Goal: Information Seeking & Learning: Learn about a topic

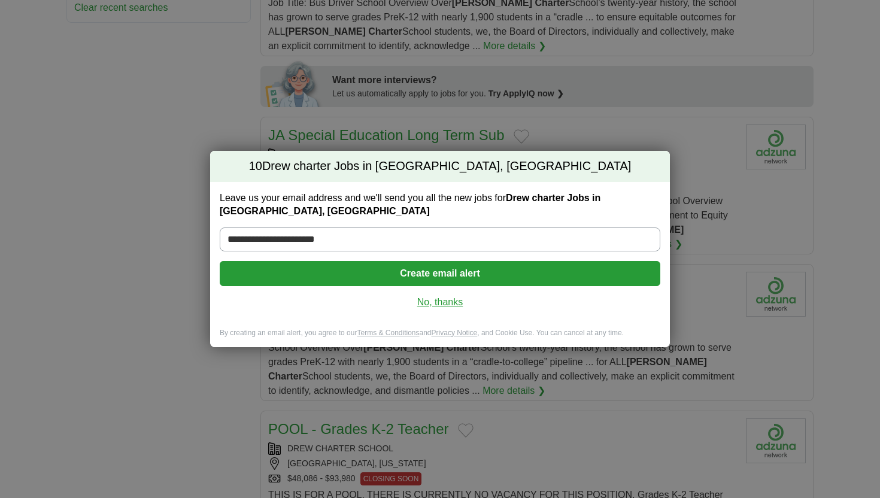
click at [434, 296] on link "No, thanks" at bounding box center [439, 302] width 421 height 13
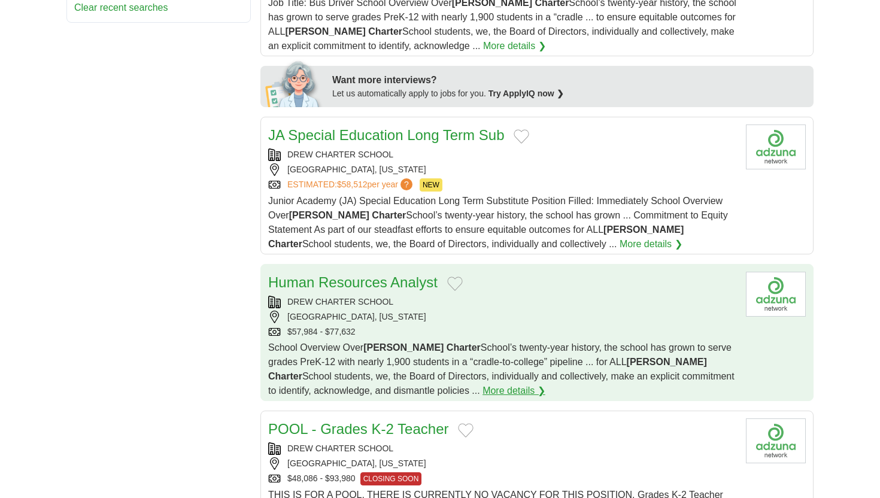
click at [482, 384] on link "More details ❯" at bounding box center [513, 391] width 63 height 14
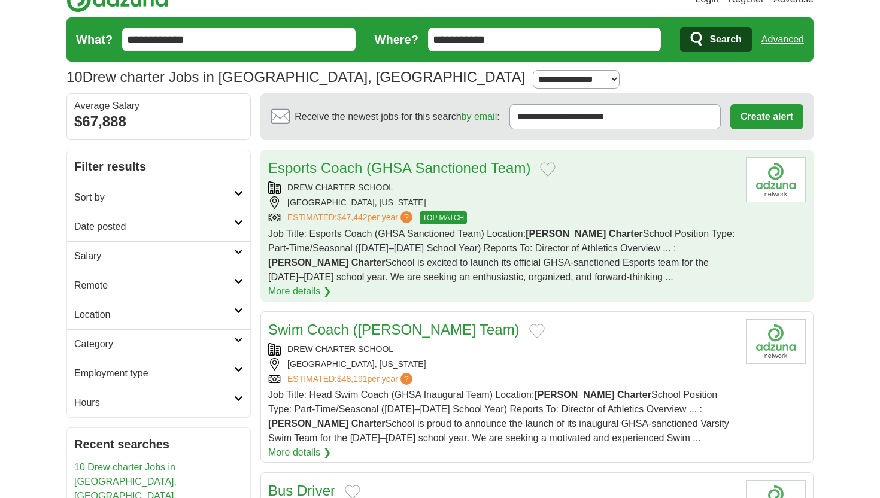
scroll to position [18, 0]
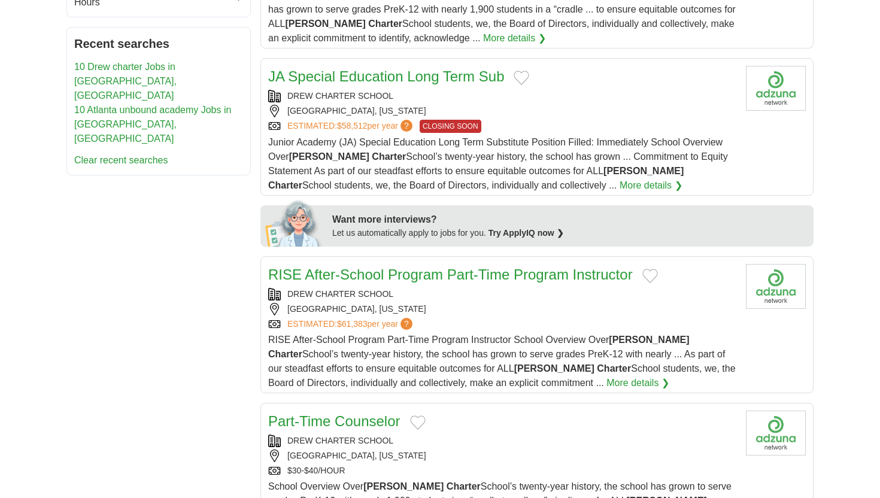
scroll to position [418, 0]
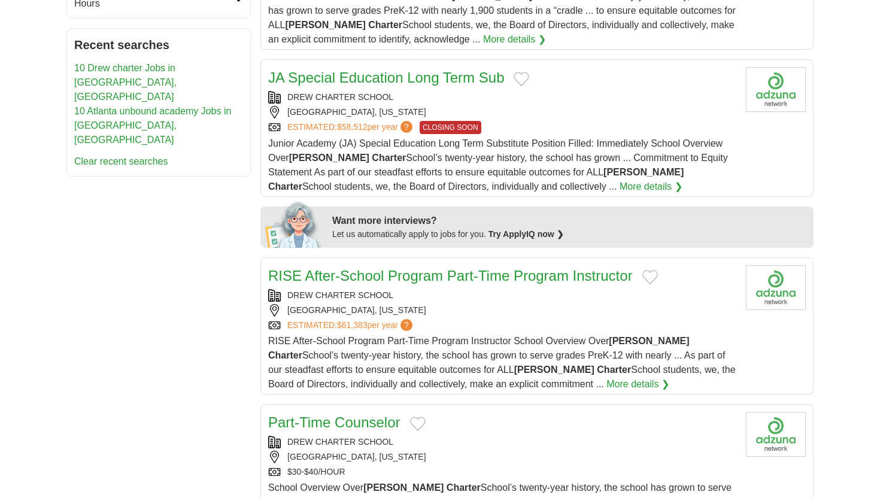
click at [606, 377] on link "More details ❯" at bounding box center [637, 384] width 63 height 14
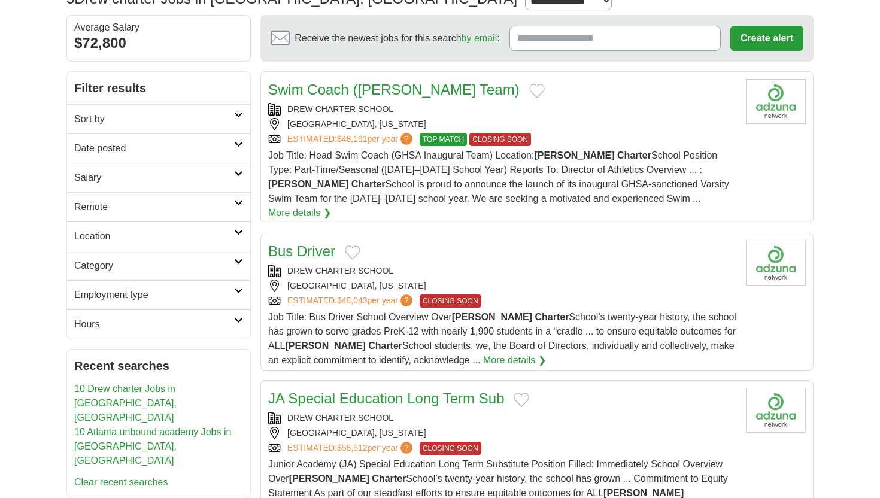
scroll to position [93, 0]
